Goal: Task Accomplishment & Management: Manage account settings

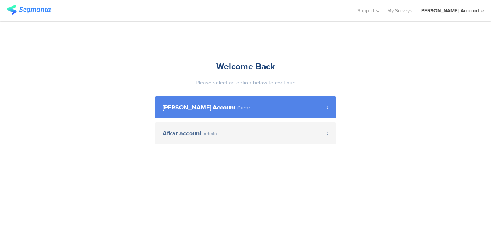
click at [229, 105] on span "[PERSON_NAME] Account" at bounding box center [199, 108] width 73 height 6
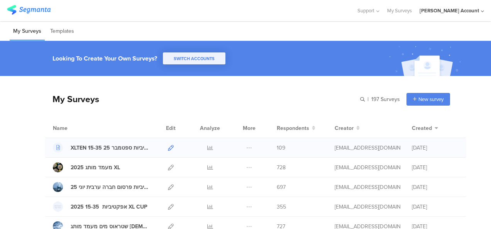
click at [168, 145] on icon at bounding box center [171, 148] width 6 height 6
click at [207, 148] on icon at bounding box center [210, 148] width 6 height 6
click at [191, 57] on span "SWITCH ACCOUNTS" at bounding box center [194, 59] width 41 height 6
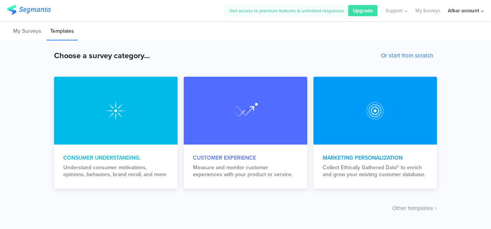
click at [470, 11] on div "Afkar account" at bounding box center [463, 10] width 31 height 7
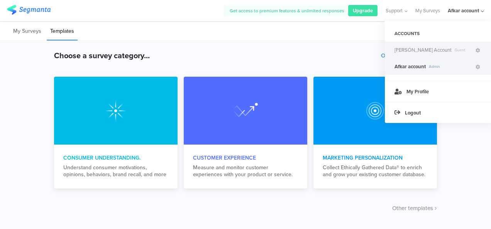
click at [420, 48] on span "[PERSON_NAME] Account" at bounding box center [423, 49] width 57 height 7
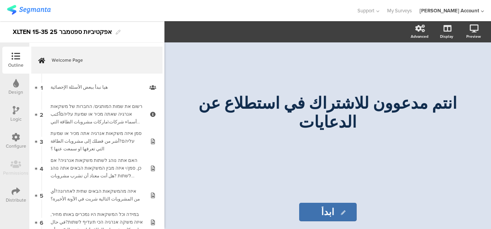
click at [19, 187] on icon at bounding box center [16, 191] width 8 height 8
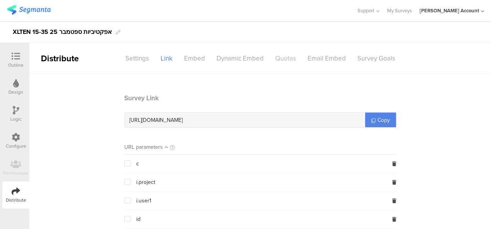
click at [287, 54] on div "Quotas" at bounding box center [286, 59] width 32 height 14
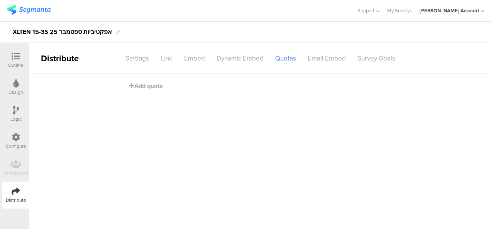
click at [165, 55] on div "Link" at bounding box center [167, 59] width 24 height 14
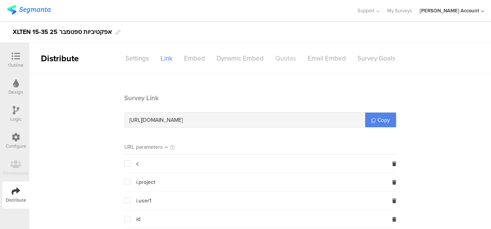
click at [287, 54] on div "Quotas" at bounding box center [286, 59] width 32 height 14
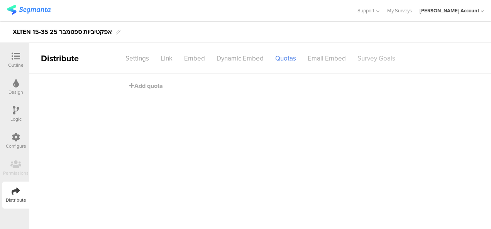
click at [381, 59] on div "Survey Goals" at bounding box center [376, 59] width 49 height 14
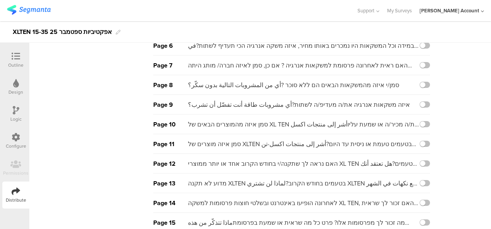
scroll to position [79, 0]
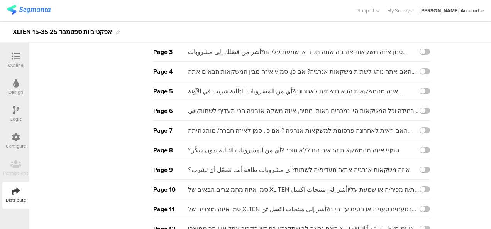
click at [21, 53] on div at bounding box center [15, 57] width 15 height 10
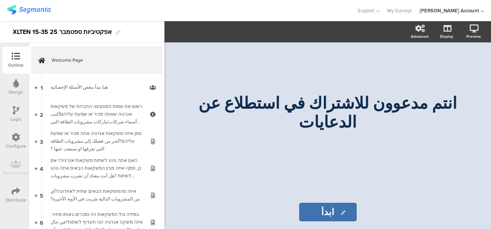
click at [17, 188] on icon at bounding box center [16, 191] width 8 height 8
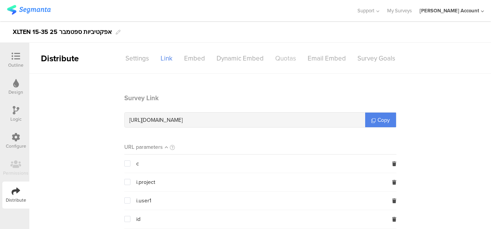
click at [275, 52] on div "Quotas" at bounding box center [286, 59] width 32 height 14
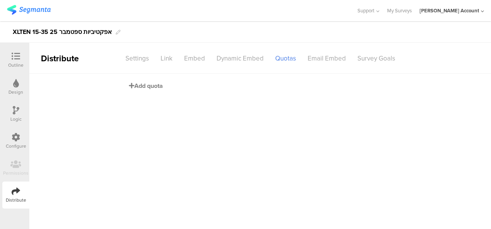
click at [142, 86] on span "Add quota" at bounding box center [146, 85] width 34 height 9
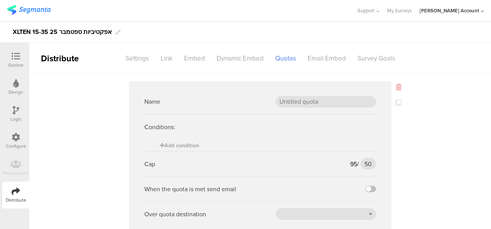
click at [396, 88] on icon at bounding box center [398, 87] width 5 height 6
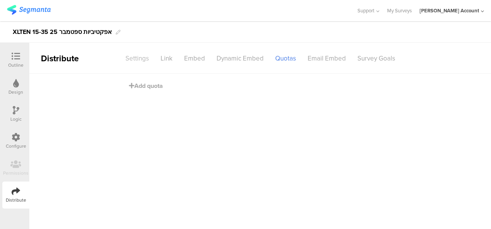
click at [145, 58] on div "Settings" at bounding box center [137, 59] width 35 height 14
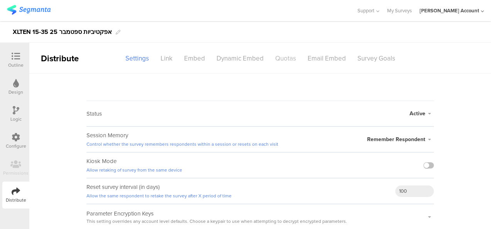
click at [291, 60] on div "Quotas" at bounding box center [286, 59] width 32 height 14
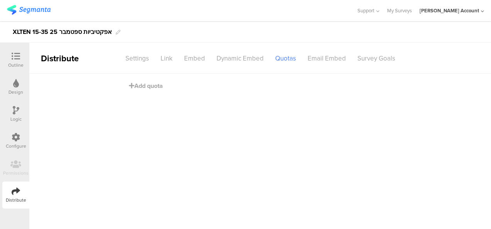
click at [17, 56] on icon at bounding box center [16, 56] width 8 height 8
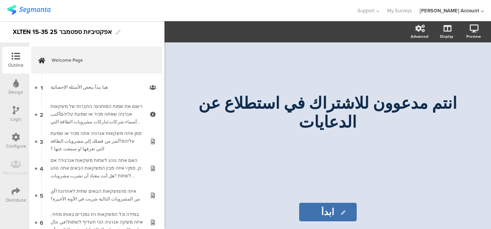
drag, startPoint x: 15, startPoint y: 105, endPoint x: 18, endPoint y: 108, distance: 4.4
click at [15, 105] on div "Logic" at bounding box center [15, 114] width 27 height 27
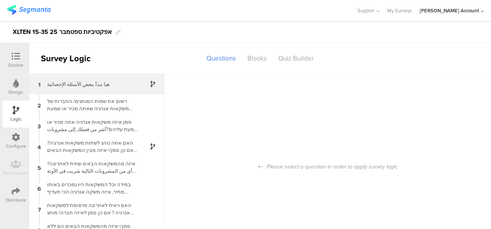
click at [92, 83] on div "هيا نبدأ ببعض الأسئلة الإحصائية" at bounding box center [90, 84] width 97 height 7
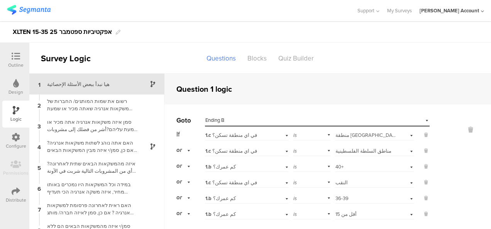
click at [15, 54] on icon at bounding box center [16, 56] width 8 height 8
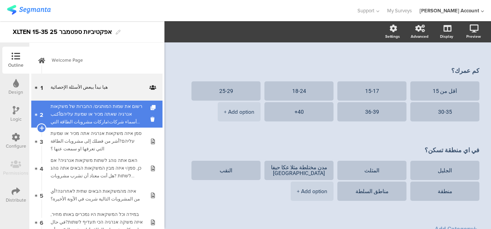
click at [85, 107] on div "רשום את שמות המותגים/ החברות של משקאות אנרגיה שאתה מכיר או שמעת עליהםأكتب أسماء…" at bounding box center [97, 114] width 92 height 23
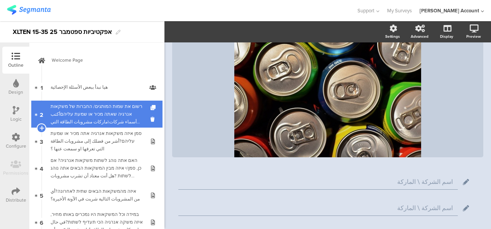
scroll to position [75, 0]
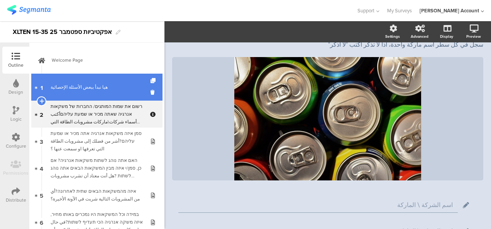
click at [92, 92] on link "1 هيا نبدأ ببعض الأسئلة الإحصائية" at bounding box center [96, 87] width 131 height 27
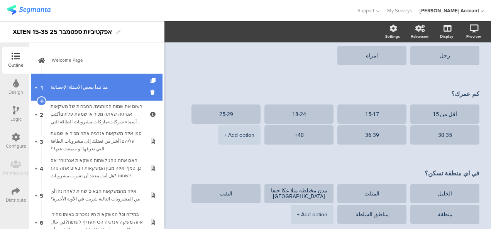
scroll to position [98, 0]
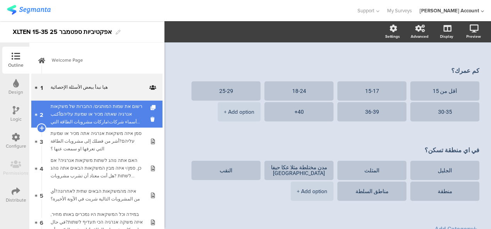
click at [103, 110] on div "רשום את שמות המותגים/ החברות של משקאות אנרגיה שאתה מכיר או שמעת עליהםأكتب أسماء…" at bounding box center [97, 114] width 92 height 23
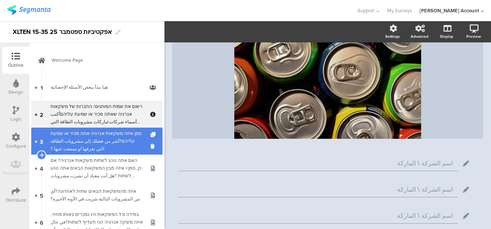
scroll to position [64, 0]
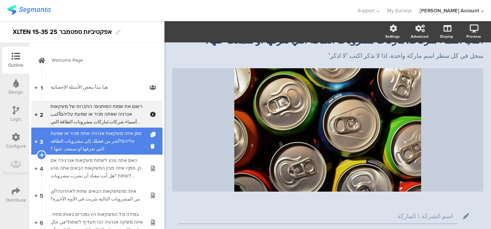
click at [129, 142] on div "סמן איזה משקאות אנרגיה אתה מכיר או שמעת עליהם?أشر من فضلك إلى مشروبات الطاقة ال…" at bounding box center [97, 141] width 92 height 23
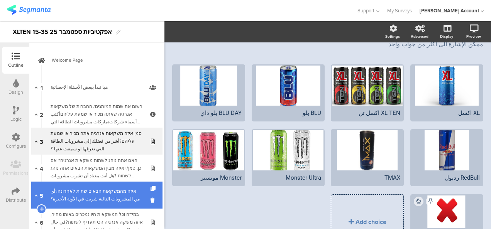
click at [106, 199] on div "איזה מהמשקאות הבאים שתית לאחרונה?أي من المشروبات التالية شربت في الآونة الأخ﻿ير…" at bounding box center [97, 195] width 92 height 15
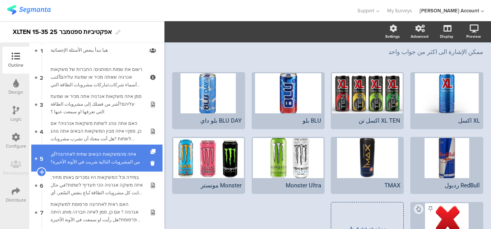
scroll to position [77, 0]
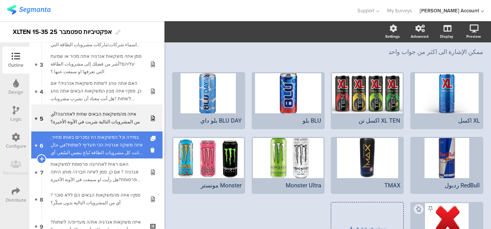
click at [107, 141] on div "במידה וכל המשקאות היו נמכרים באותו מחיר, איזה משקה אנרגיה הכי תעדיף לשתות?في حا…" at bounding box center [97, 145] width 92 height 23
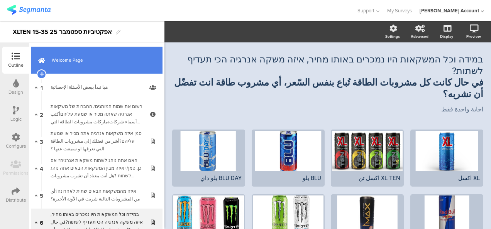
click at [67, 54] on link "Welcome Page" at bounding box center [96, 60] width 131 height 27
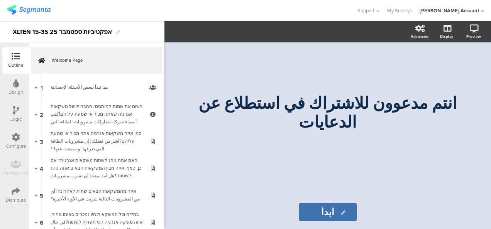
click at [19, 190] on icon at bounding box center [16, 191] width 8 height 8
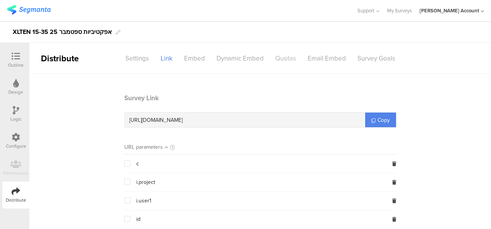
click at [286, 55] on div "Quotas" at bounding box center [286, 59] width 32 height 14
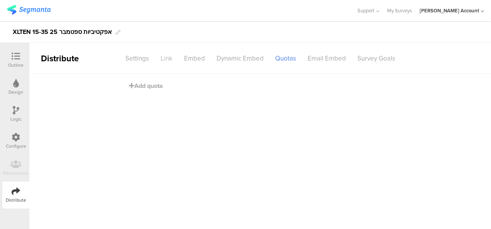
click at [164, 58] on div "Link" at bounding box center [167, 59] width 24 height 14
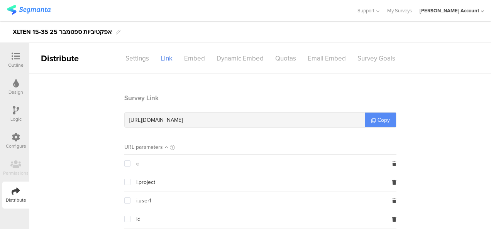
click at [380, 121] on span "Copy" at bounding box center [384, 120] width 12 height 8
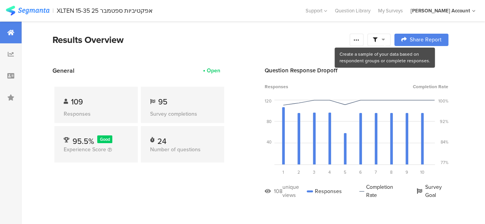
click at [385, 38] on icon at bounding box center [383, 39] width 3 height 5
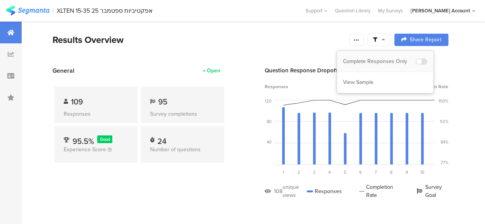
click at [390, 61] on div "Complete Responses Only" at bounding box center [379, 62] width 73 height 8
click at [201, 41] on div "Results Overview" at bounding box center [200, 40] width 294 height 14
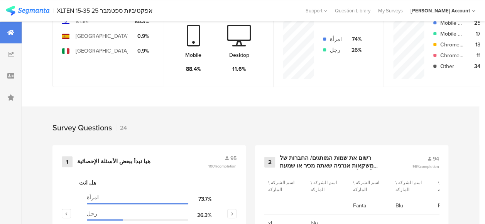
scroll to position [270, 0]
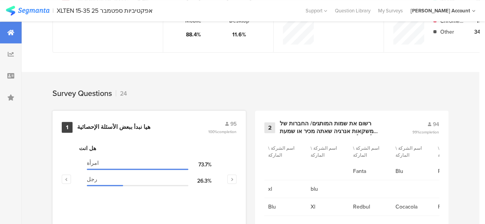
click at [121, 129] on div "هيا نبدأ ببعض الأسئلة الإحصائية" at bounding box center [113, 127] width 73 height 8
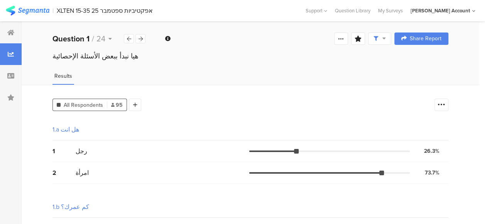
scroll to position [39, 0]
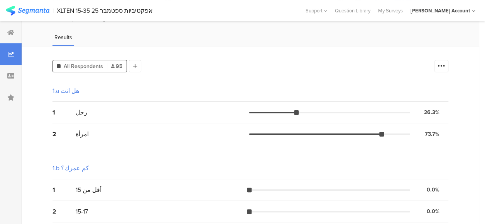
click at [133, 179] on div "1 أقل من 15 0.0% 0 votes" at bounding box center [251, 190] width 396 height 22
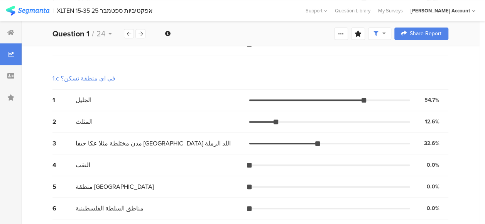
scroll to position [315, 0]
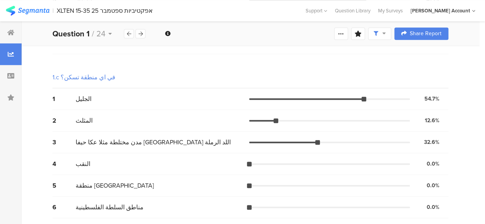
click at [185, 169] on div "4 النقب 0.0% 0 votes" at bounding box center [251, 164] width 396 height 22
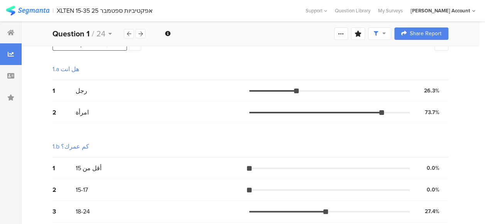
scroll to position [44, 0]
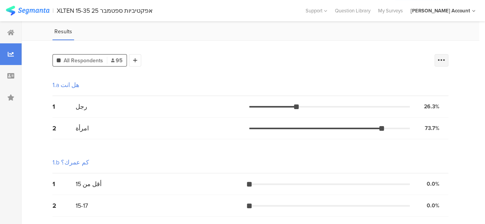
click at [446, 61] on icon at bounding box center [442, 60] width 8 height 8
click at [440, 97] on span at bounding box center [443, 99] width 12 height 6
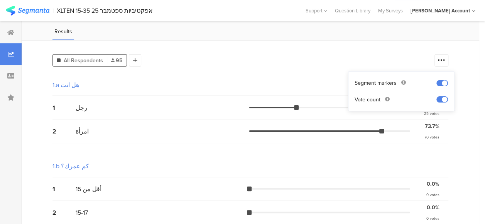
click at [236, 76] on div "1.a هل انت" at bounding box center [251, 85] width 396 height 22
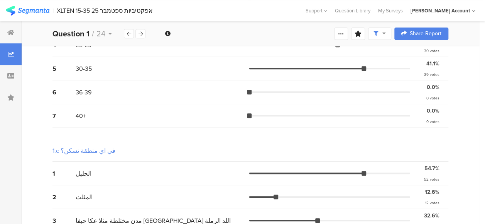
scroll to position [276, 0]
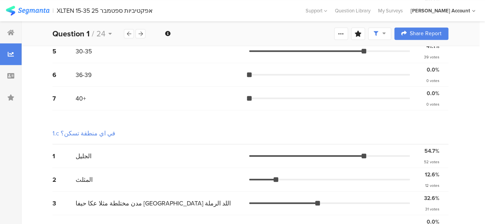
click at [185, 151] on div "الجليل" at bounding box center [163, 155] width 174 height 9
click at [180, 107] on section "1.a هل انت 1 رجل 26.3% 25 votes 2 امرأة 73.7% 70 votes 1.b كم عمرك؟ 1 أقل من 15…" at bounding box center [251, 63] width 396 height 443
click at [9, 31] on icon at bounding box center [10, 32] width 7 height 6
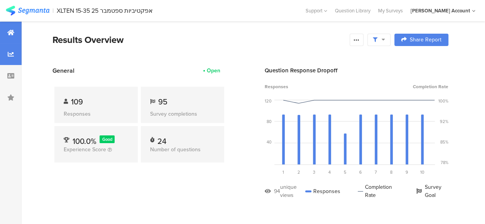
click at [14, 54] on icon at bounding box center [11, 54] width 6 height 6
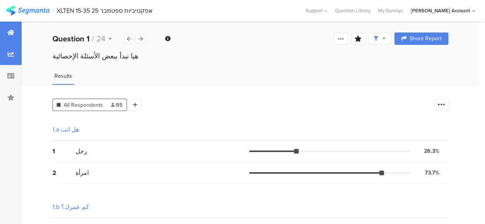
click at [10, 31] on icon at bounding box center [10, 32] width 7 height 6
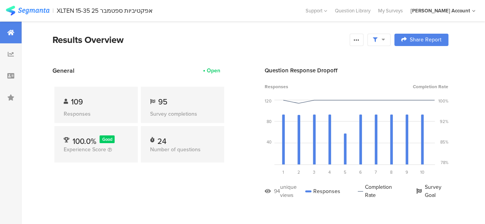
click at [287, 43] on div "Results Overview" at bounding box center [200, 40] width 294 height 14
click at [46, 98] on section "General Open 109 Responses 95 Survey completions 100.0% Good Experience Score 2…" at bounding box center [251, 138] width 458 height 144
click at [10, 76] on icon at bounding box center [10, 76] width 7 height 6
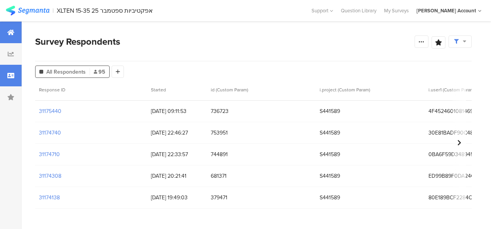
click at [14, 32] on icon at bounding box center [10, 32] width 7 height 6
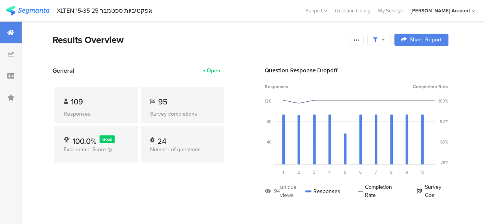
click at [164, 65] on section "Results Overview Confidence Level 95 % Preview survey Edit survey Export Result…" at bounding box center [251, 49] width 458 height 33
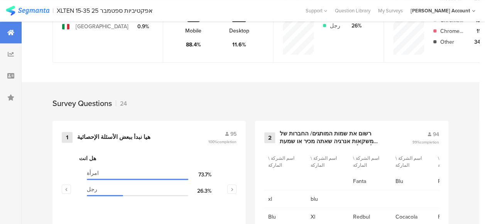
scroll to position [309, 0]
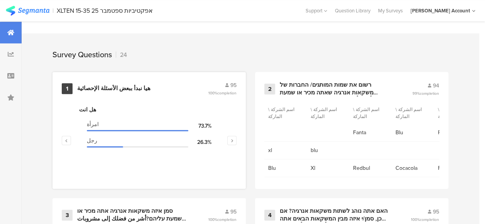
click at [219, 165] on section "هل انت امرأة 73.7% رجل 26.3%" at bounding box center [149, 143] width 140 height 77
click at [123, 92] on div "هيا نبدأ ببعض الأسئلة الإحصائية" at bounding box center [113, 89] width 73 height 8
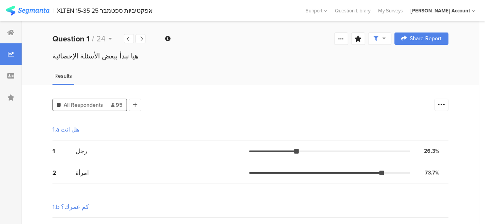
click at [171, 160] on div "1 رجل 26.3% 25 votes" at bounding box center [251, 151] width 396 height 22
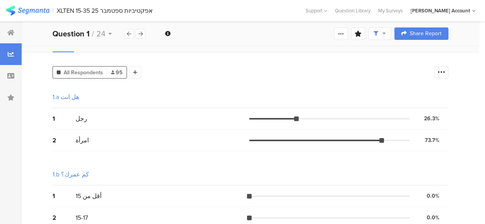
scroll to position [116, 0]
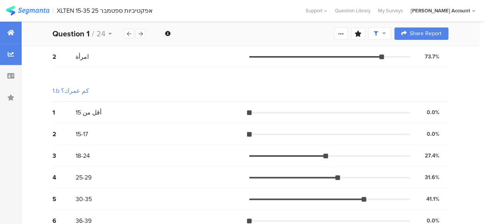
click at [17, 29] on div at bounding box center [11, 33] width 22 height 22
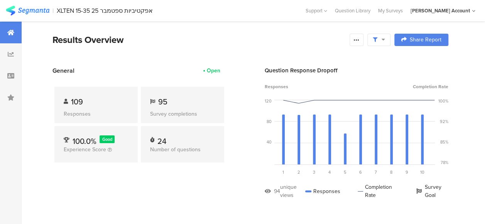
click at [175, 184] on div "General Open 109 Responses 95 Survey completions 100.0% Good Experience Score 2…" at bounding box center [140, 138] width 174 height 144
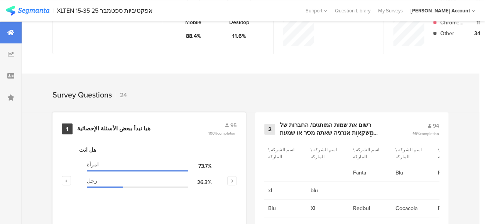
scroll to position [348, 0]
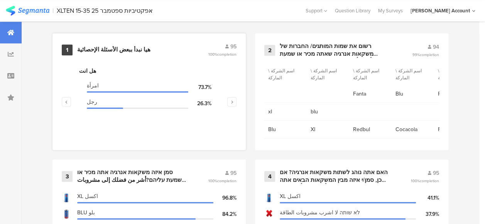
click at [110, 51] on div "هيا نبدأ ببعض الأسئلة الإحصائية" at bounding box center [113, 50] width 73 height 8
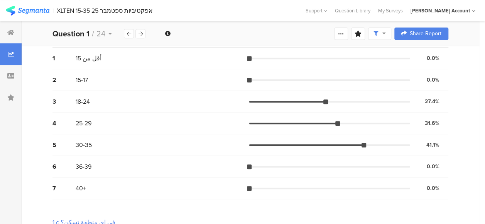
scroll to position [122, 0]
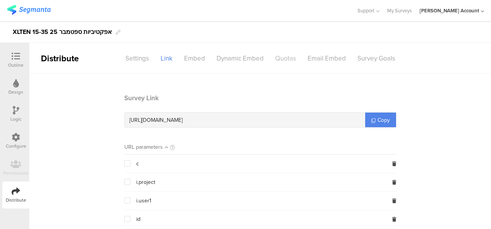
click at [282, 54] on div "Quotas" at bounding box center [286, 59] width 32 height 14
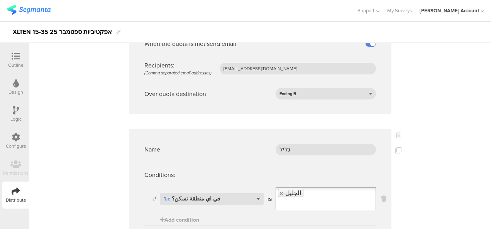
scroll to position [1460, 0]
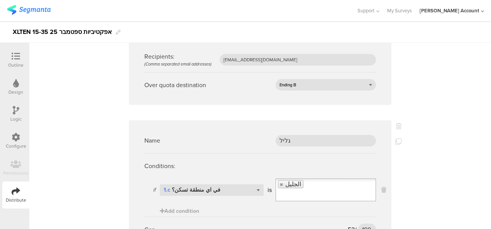
scroll to position [1545, 0]
